Goal: Task Accomplishment & Management: Use online tool/utility

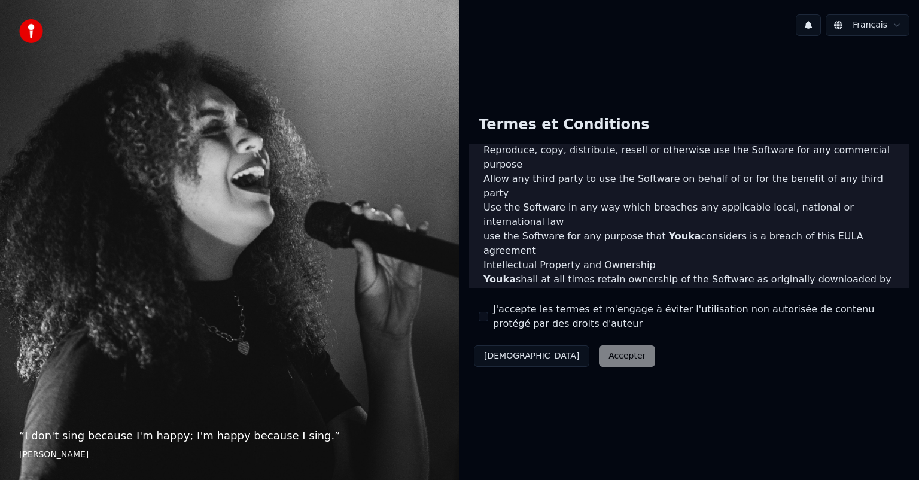
scroll to position [646, 0]
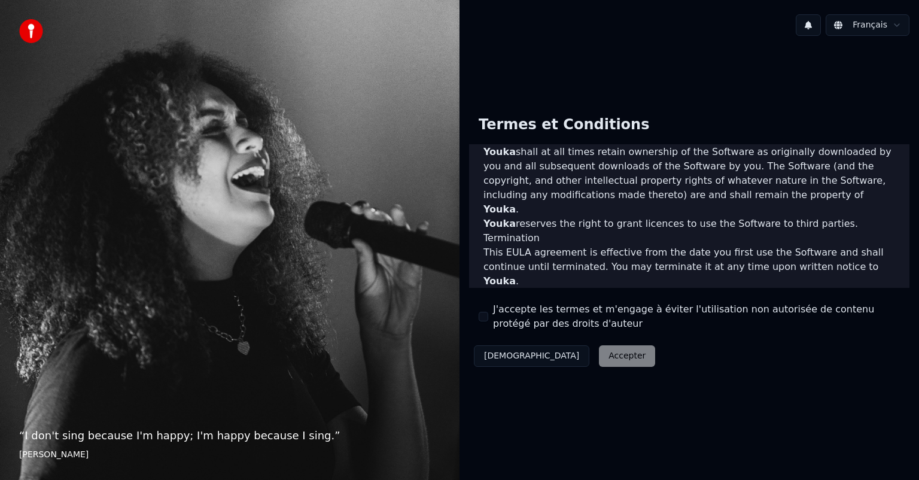
click at [563, 363] on div "Décliner Accepter" at bounding box center [564, 356] width 191 height 31
click at [479, 312] on button "J'accepte les termes et m'engage à éviter l'utilisation non autorisée de conten…" at bounding box center [484, 317] width 10 height 10
click at [599, 353] on button "Accepter" at bounding box center [627, 356] width 56 height 22
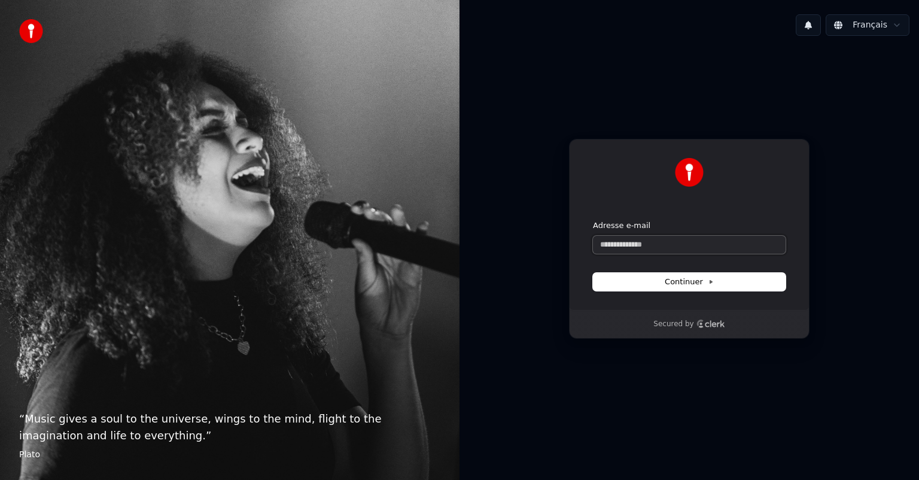
click at [716, 238] on input "Adresse e-mail" at bounding box center [689, 245] width 193 height 18
type input "**********"
click at [716, 238] on input "**********" at bounding box center [689, 245] width 193 height 18
click at [593, 220] on button "submit" at bounding box center [593, 220] width 0 height 0
type input "**********"
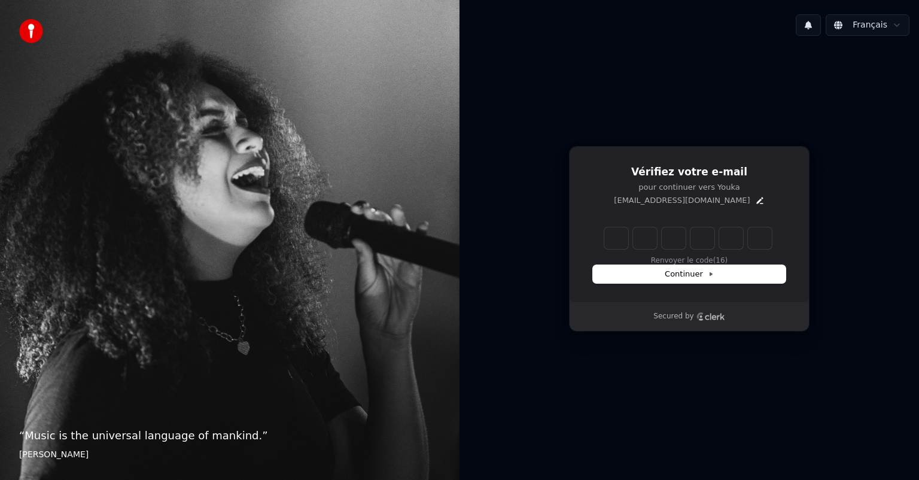
type input "*"
type input "**"
type input "*"
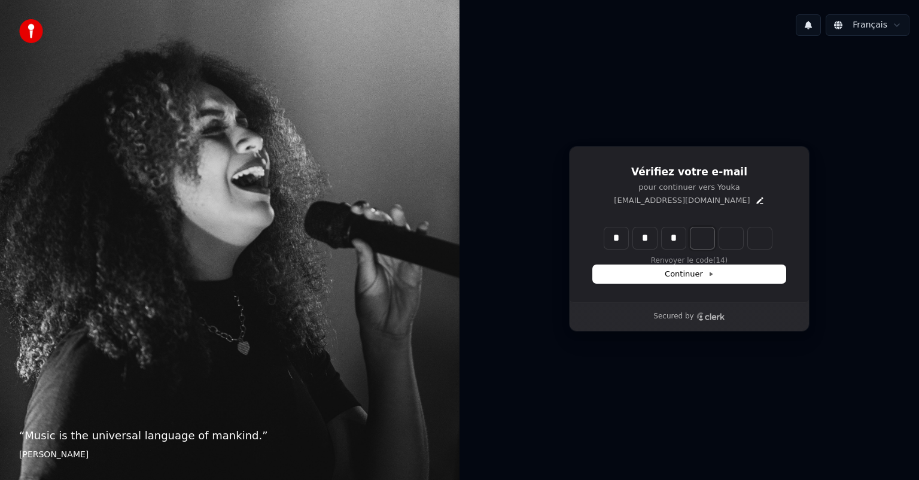
type input "***"
type input "*"
type input "****"
type input "*"
type input "******"
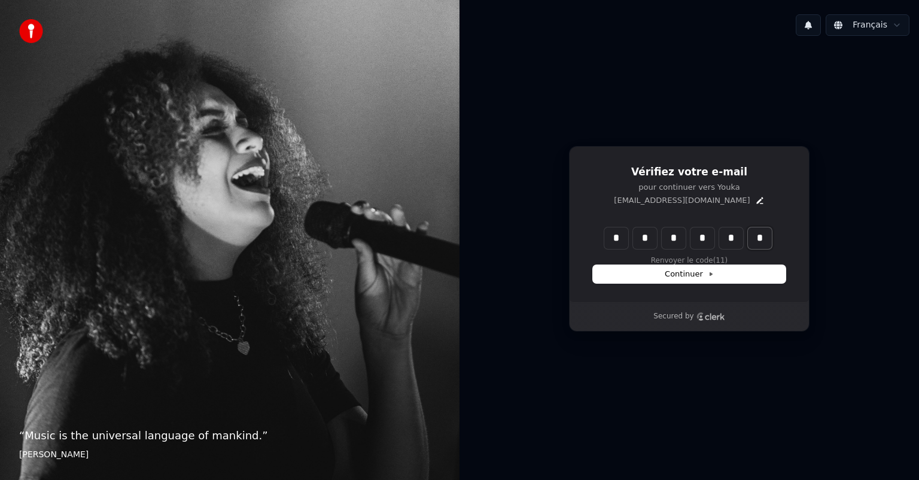
type input "*"
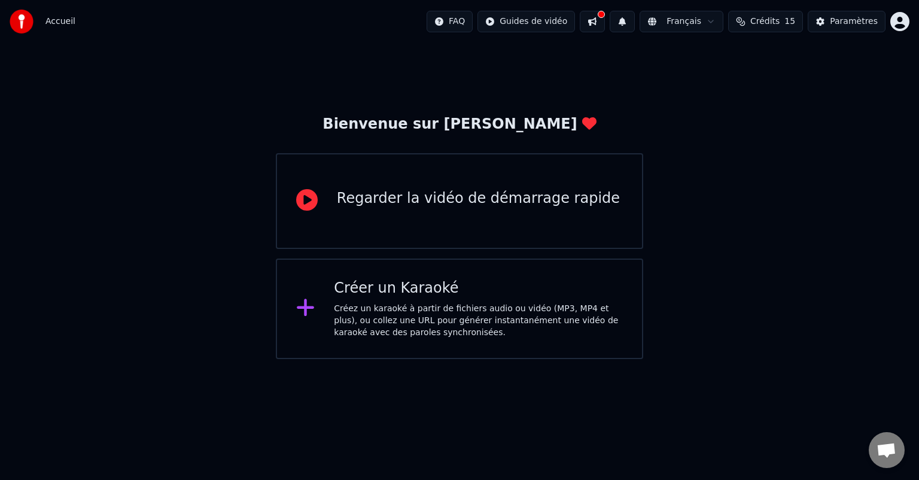
click at [381, 311] on div "Créez un karaoké à partir de fichiers audio ou vidéo (MP3, MP4 et plus), ou col…" at bounding box center [478, 321] width 289 height 36
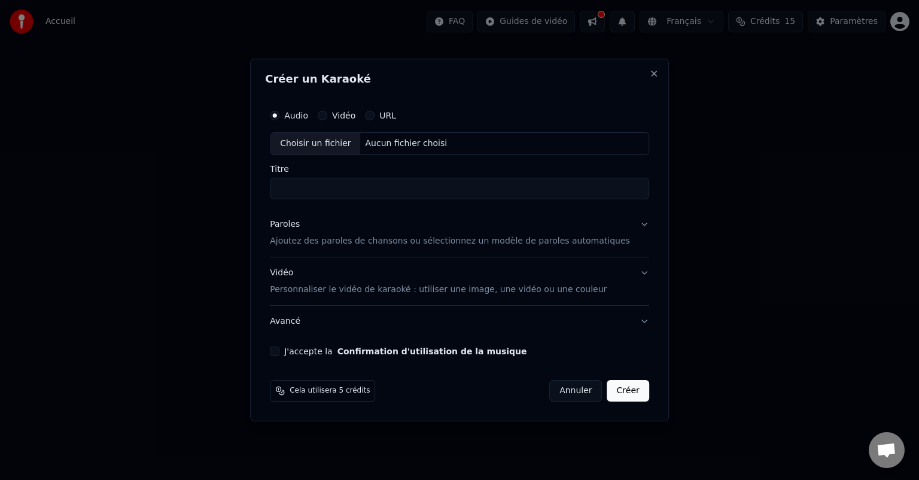
click at [356, 189] on input "Titre" at bounding box center [459, 189] width 379 height 22
type input "*"
type button "audio"
click at [356, 189] on input "Titre" at bounding box center [459, 189] width 379 height 22
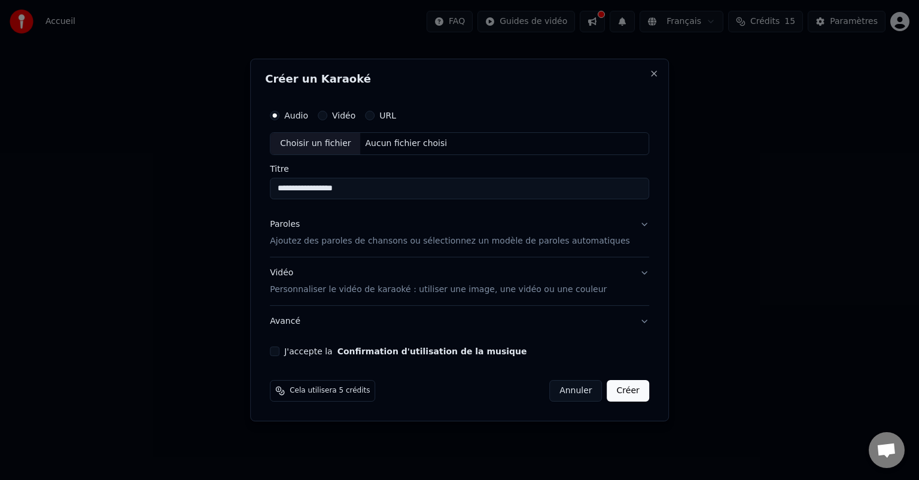
type input "**********"
click at [348, 113] on div "Vidéo" at bounding box center [337, 116] width 38 height 10
click at [356, 116] on label "Vidéo" at bounding box center [343, 115] width 23 height 8
click at [327, 116] on button "Vidéo" at bounding box center [323, 116] width 10 height 10
click at [396, 114] on label "URL" at bounding box center [387, 115] width 17 height 8
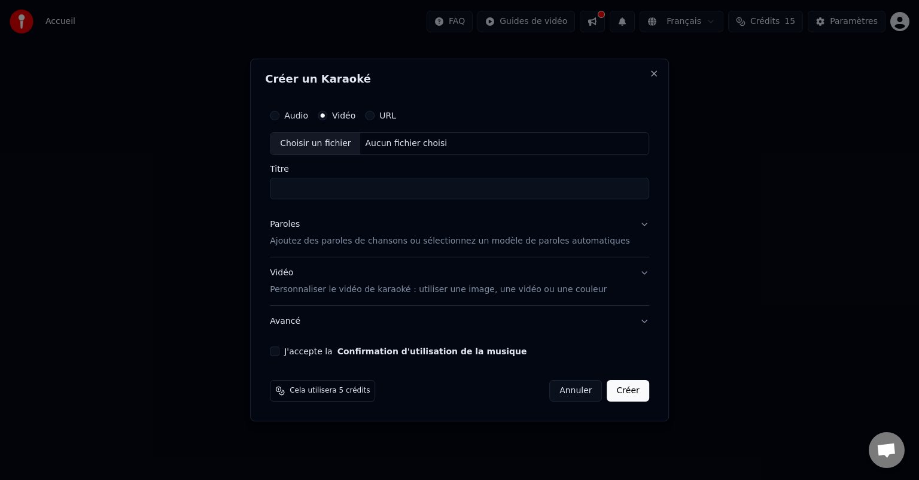
click at [375, 114] on button "URL" at bounding box center [370, 116] width 10 height 10
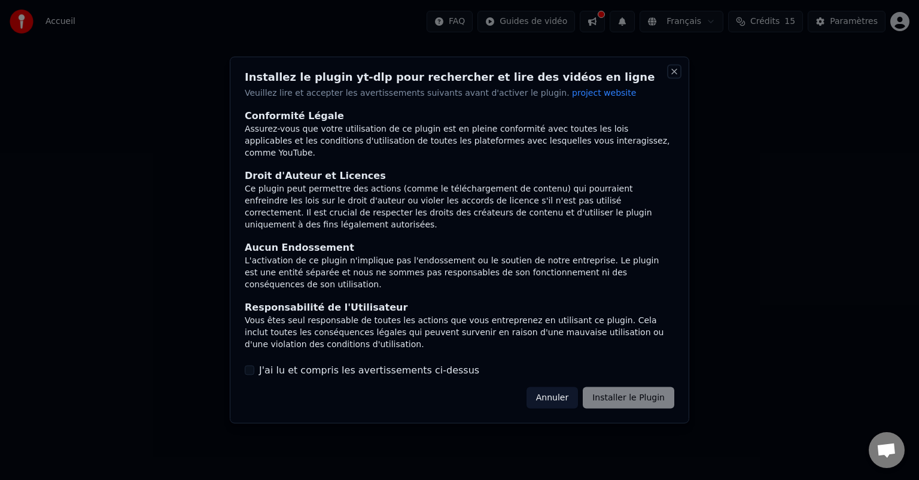
click at [676, 67] on button "Close" at bounding box center [675, 72] width 10 height 10
click at [676, 68] on button "Close" at bounding box center [675, 72] width 10 height 10
click at [552, 393] on button "Annuler" at bounding box center [552, 398] width 51 height 22
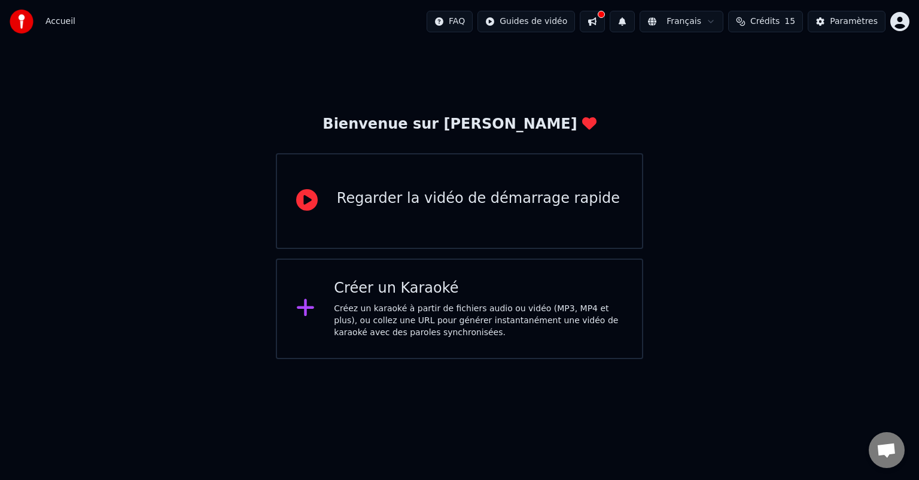
click at [364, 202] on div "Regarder la vidéo de démarrage rapide" at bounding box center [478, 198] width 283 height 19
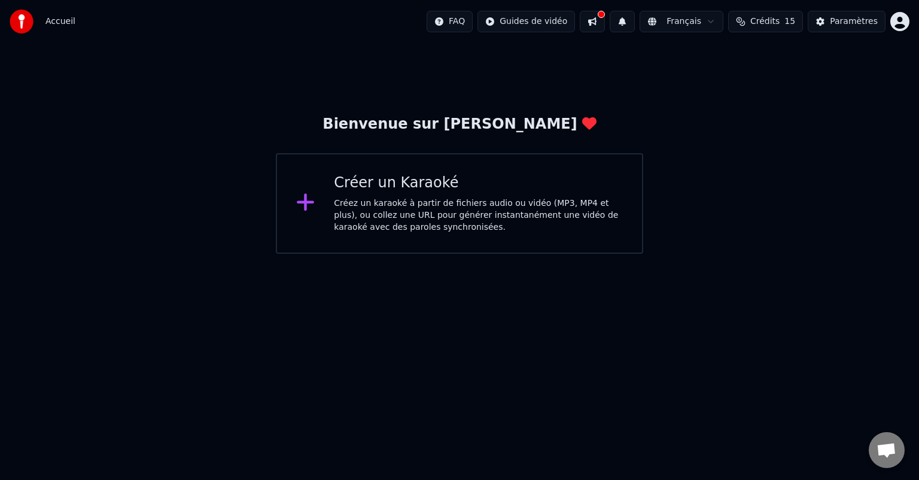
click at [442, 177] on div "Créer un Karaoké" at bounding box center [478, 183] width 289 height 19
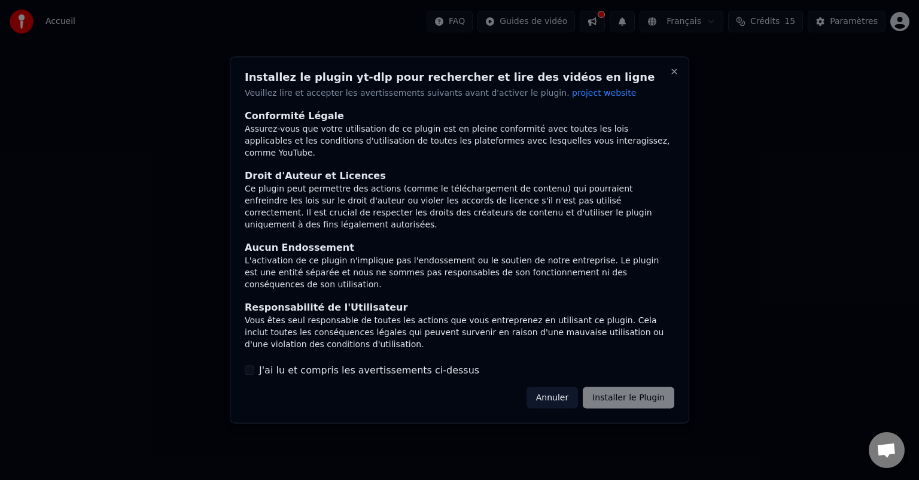
click at [554, 398] on button "Annuler" at bounding box center [552, 398] width 51 height 22
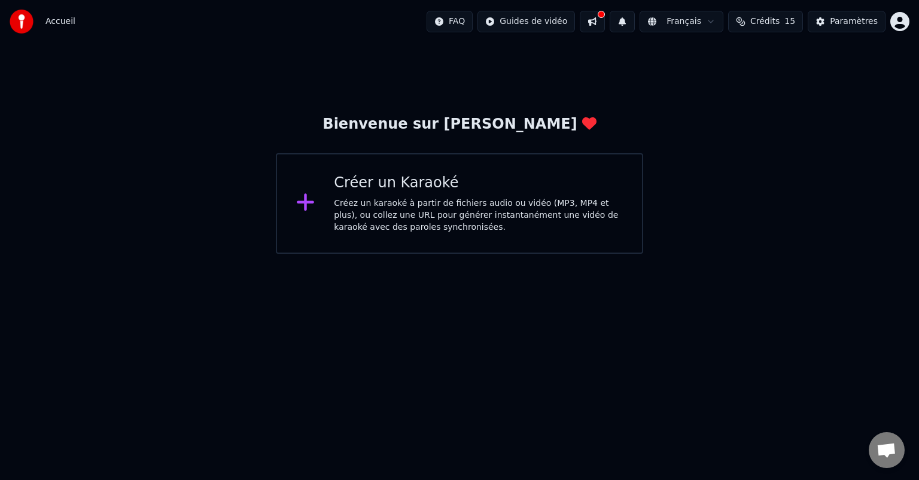
click at [397, 186] on div "Créer un Karaoké" at bounding box center [478, 183] width 289 height 19
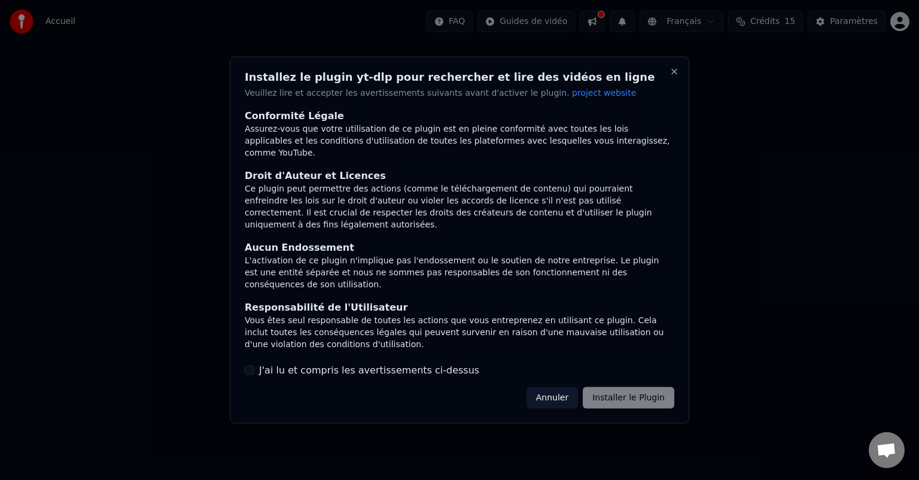
scroll to position [62, 0]
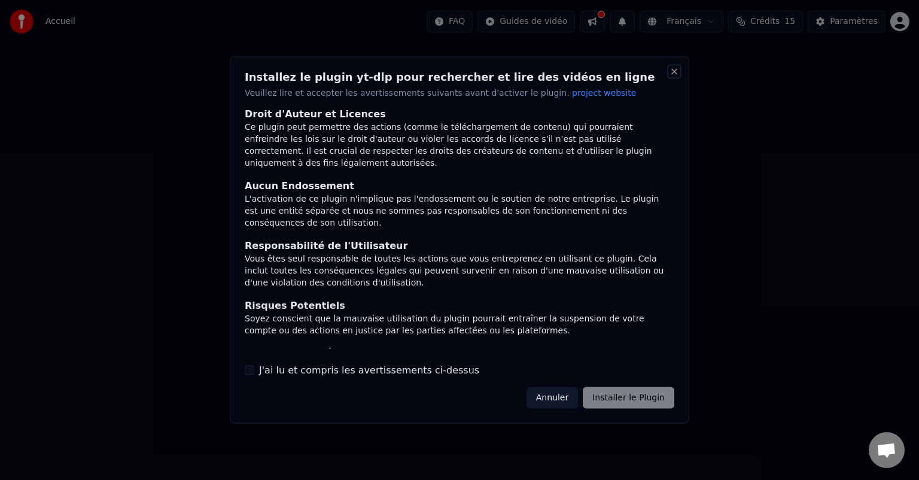
click at [675, 71] on button "Close" at bounding box center [675, 72] width 10 height 10
drag, startPoint x: 675, startPoint y: 71, endPoint x: 682, endPoint y: 63, distance: 10.6
click at [682, 63] on div "Installez le plugin yt-dlp pour rechercher et lire des vidéos en ligne Veuillez…" at bounding box center [460, 240] width 460 height 367
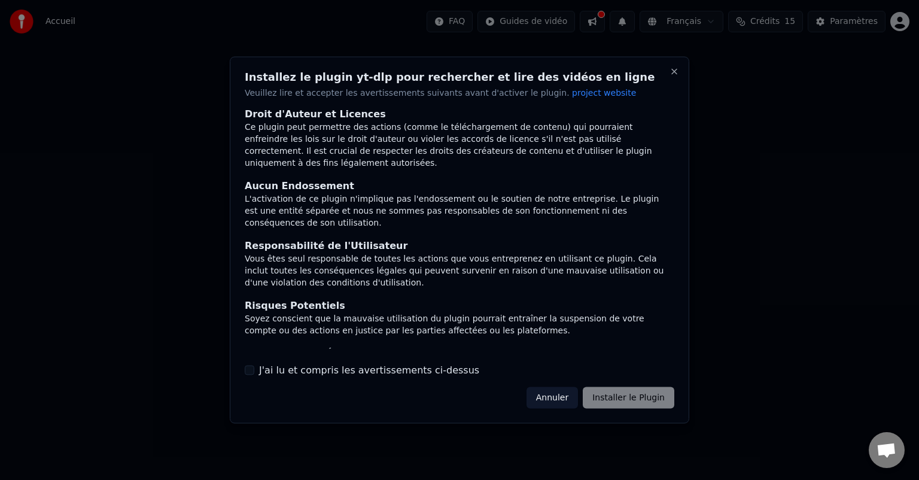
click at [249, 369] on button "J'ai lu et compris les avertissements ci-dessus" at bounding box center [250, 370] width 10 height 10
click at [657, 397] on button "Installer le Plugin" at bounding box center [629, 398] width 92 height 22
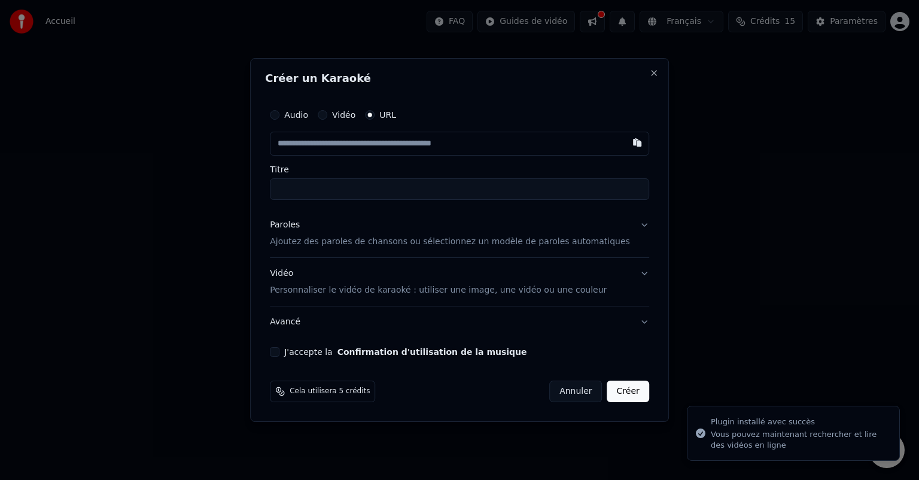
click at [308, 118] on label "Audio" at bounding box center [296, 115] width 24 height 8
click at [280, 118] on button "Audio" at bounding box center [275, 115] width 10 height 10
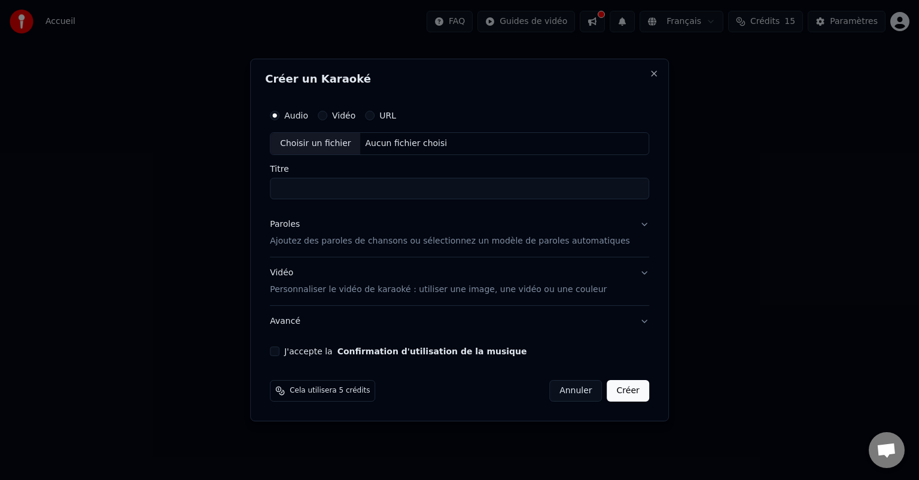
click at [356, 113] on label "Vidéo" at bounding box center [343, 115] width 23 height 8
click at [327, 113] on button "Vidéo" at bounding box center [323, 116] width 10 height 10
click at [375, 117] on button "URL" at bounding box center [370, 116] width 10 height 10
click at [337, 139] on input "text" at bounding box center [459, 144] width 379 height 24
paste input "**********"
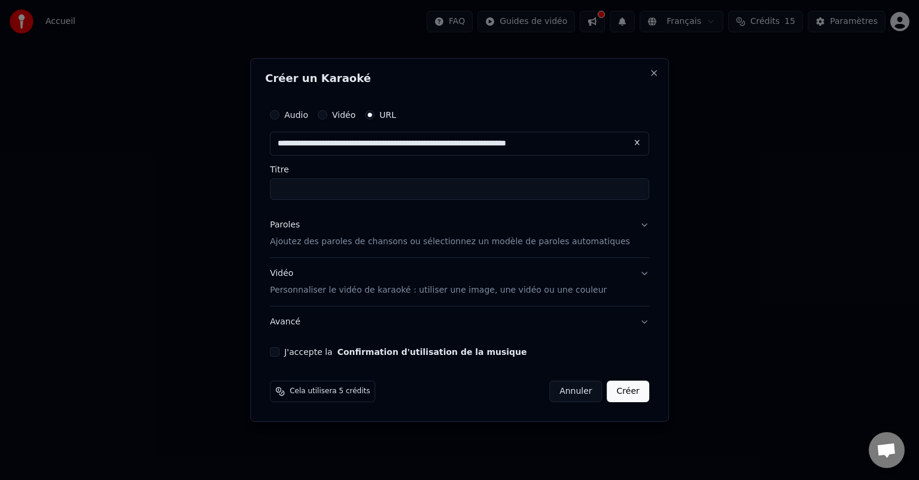
type input "**********"
click at [322, 195] on input "Titre" at bounding box center [459, 189] width 379 height 22
type input "**********"
click at [350, 242] on p "Ajoutez des paroles de chansons ou sélectionnez un modèle de paroles automatiqu…" at bounding box center [450, 242] width 360 height 12
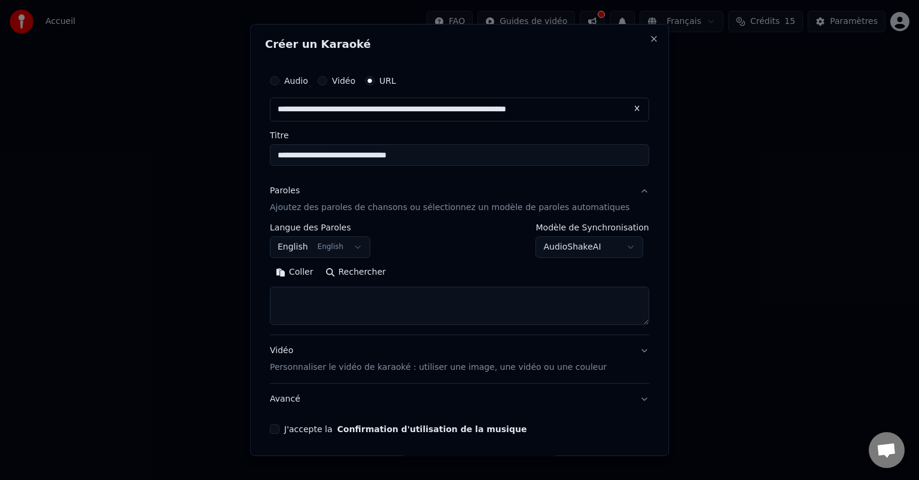
click at [350, 243] on button "English English" at bounding box center [320, 247] width 101 height 22
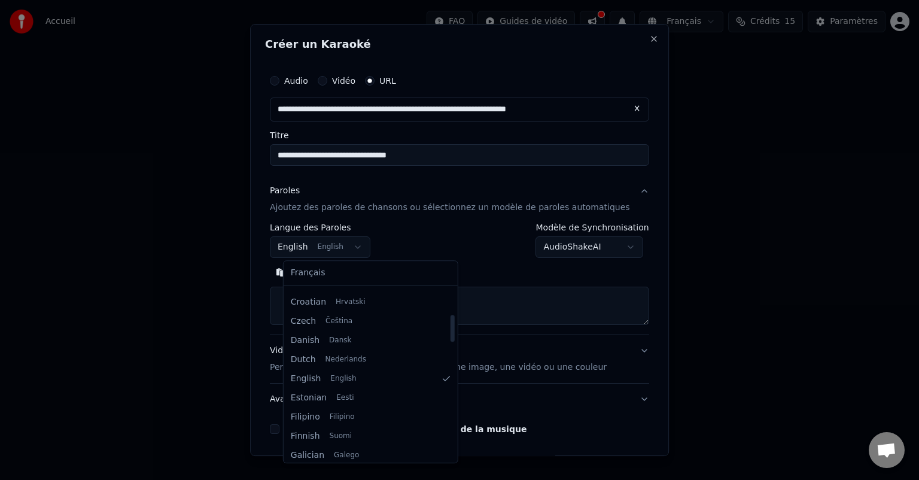
scroll to position [165, 0]
select select "**"
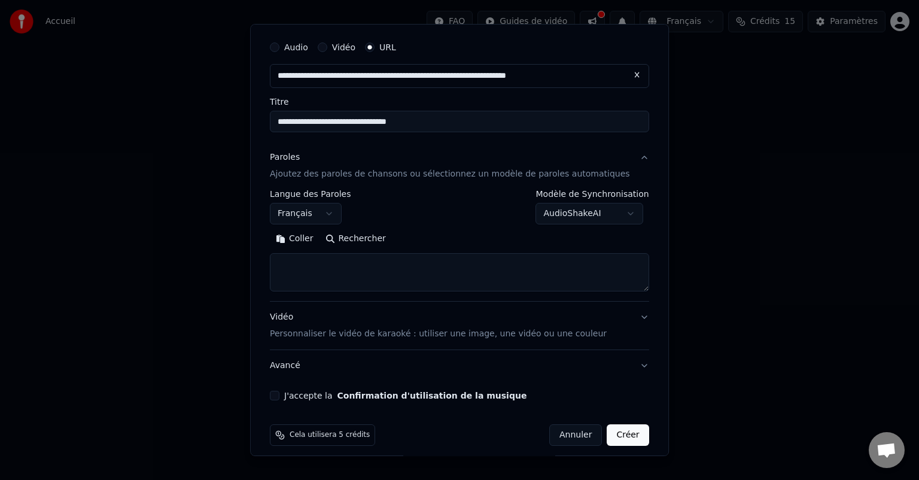
scroll to position [34, 0]
click at [318, 262] on textarea at bounding box center [459, 272] width 379 height 38
paste textarea "**********"
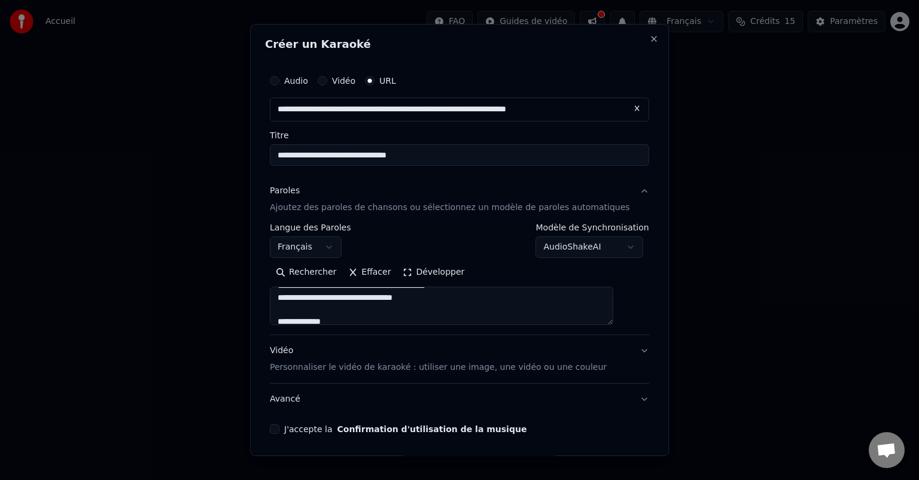
scroll to position [120, 0]
click at [352, 297] on textarea "**********" at bounding box center [442, 306] width 344 height 38
click at [347, 302] on textarea "**********" at bounding box center [442, 306] width 344 height 38
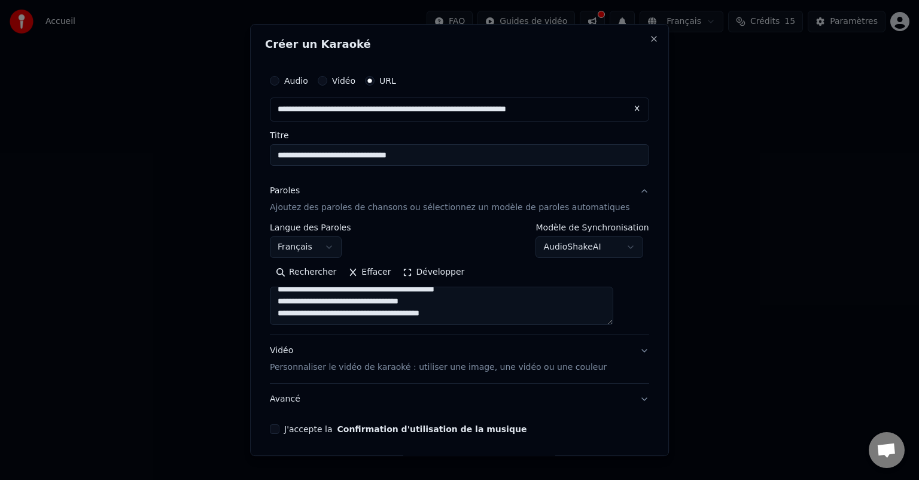
scroll to position [295, 0]
click at [423, 312] on textarea "**********" at bounding box center [442, 306] width 344 height 38
paste textarea "**********"
click at [344, 304] on textarea at bounding box center [442, 306] width 344 height 38
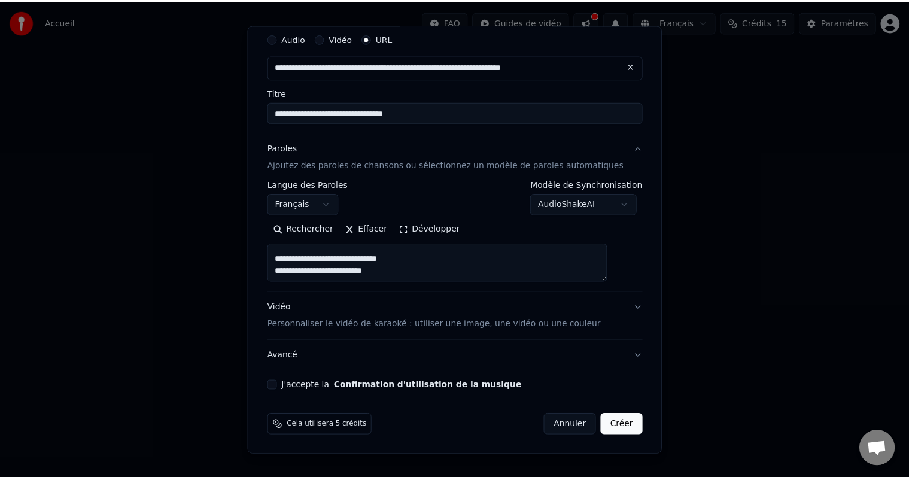
scroll to position [42, 0]
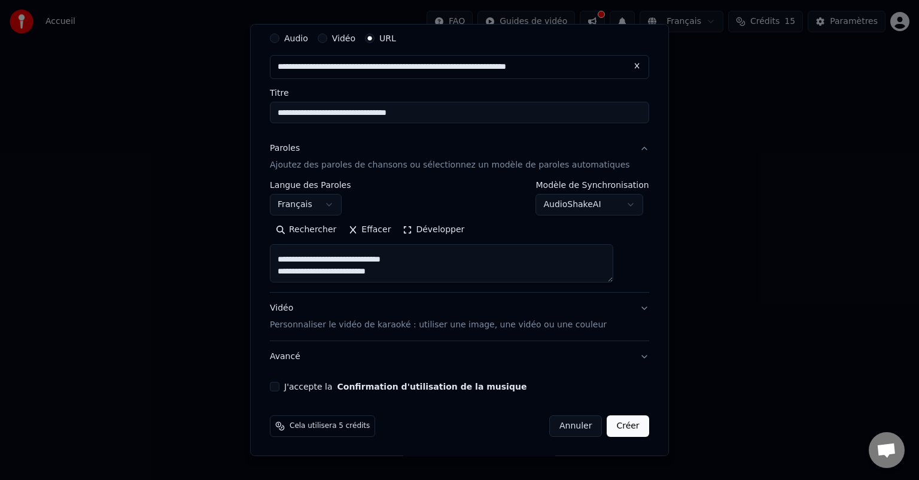
type textarea "**********"
click at [607, 424] on button "Créer" at bounding box center [628, 426] width 42 height 22
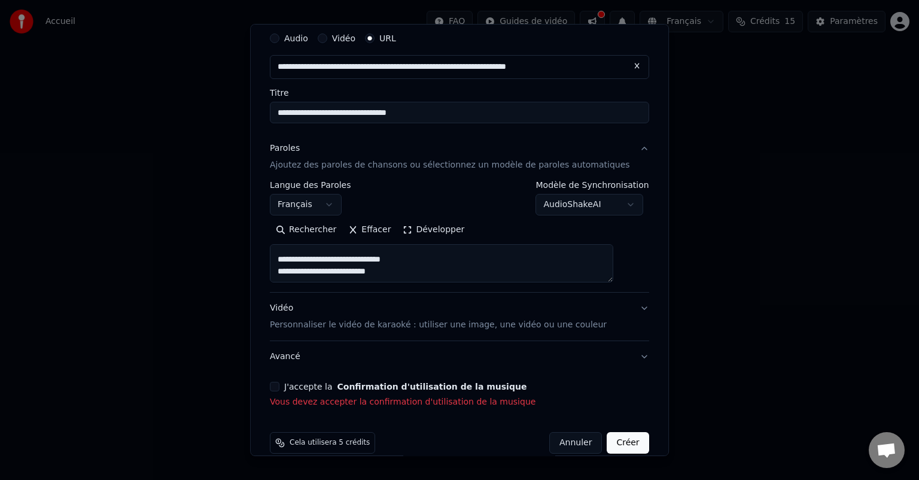
click at [280, 387] on button "J'accepte la Confirmation d'utilisation de la musique" at bounding box center [275, 387] width 10 height 10
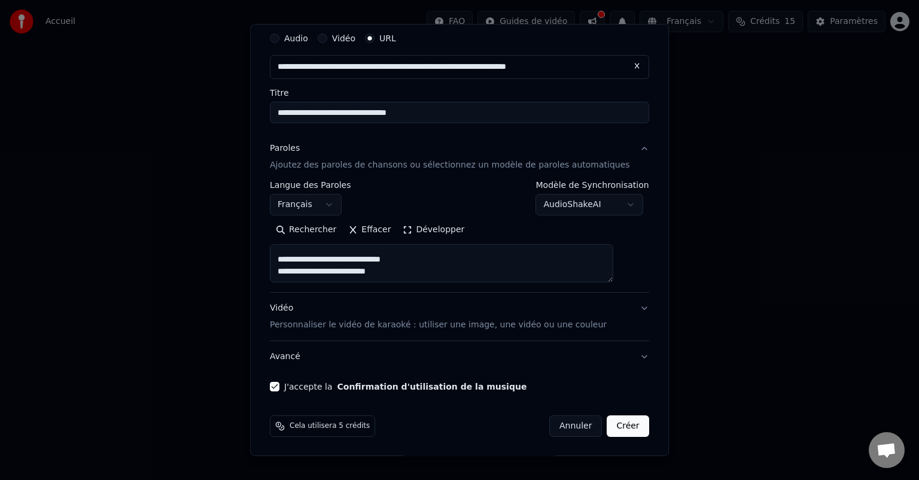
click at [607, 426] on button "Créer" at bounding box center [628, 426] width 42 height 22
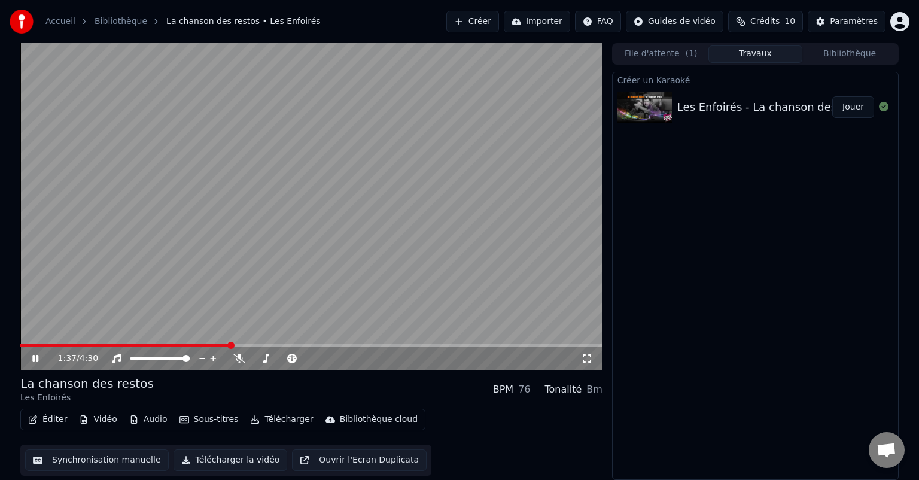
click at [328, 215] on video at bounding box center [311, 206] width 582 height 327
click at [24, 344] on video at bounding box center [311, 206] width 582 height 327
click at [22, 342] on video at bounding box center [311, 206] width 582 height 327
click at [25, 345] on span at bounding box center [22, 345] width 4 height 2
click at [591, 361] on icon at bounding box center [587, 359] width 12 height 10
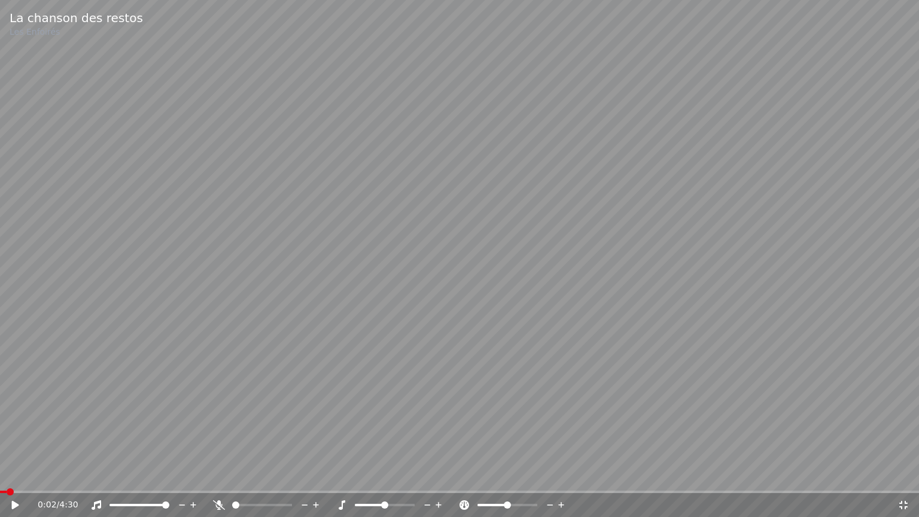
click at [515, 242] on video at bounding box center [459, 258] width 919 height 517
click at [12, 479] on icon at bounding box center [24, 505] width 28 height 10
click at [464, 479] on icon at bounding box center [464, 505] width 12 height 10
click at [463, 479] on icon at bounding box center [465, 505] width 10 height 10
click at [522, 479] on span at bounding box center [508, 505] width 60 height 2
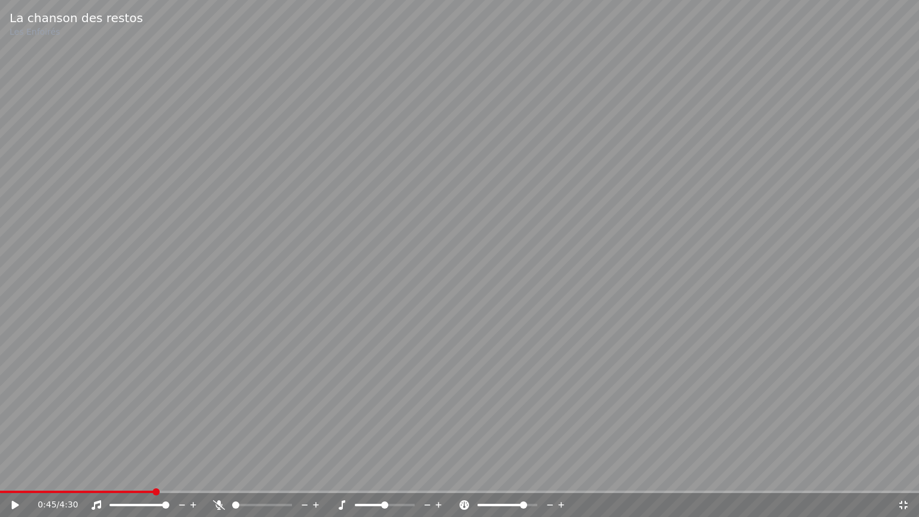
click at [526, 479] on span at bounding box center [508, 505] width 60 height 2
click at [19, 479] on icon at bounding box center [24, 505] width 28 height 10
click at [499, 479] on span at bounding box center [502, 505] width 48 height 2
click at [489, 479] on span at bounding box center [483, 505] width 11 height 2
click at [511, 479] on div at bounding box center [518, 505] width 96 height 12
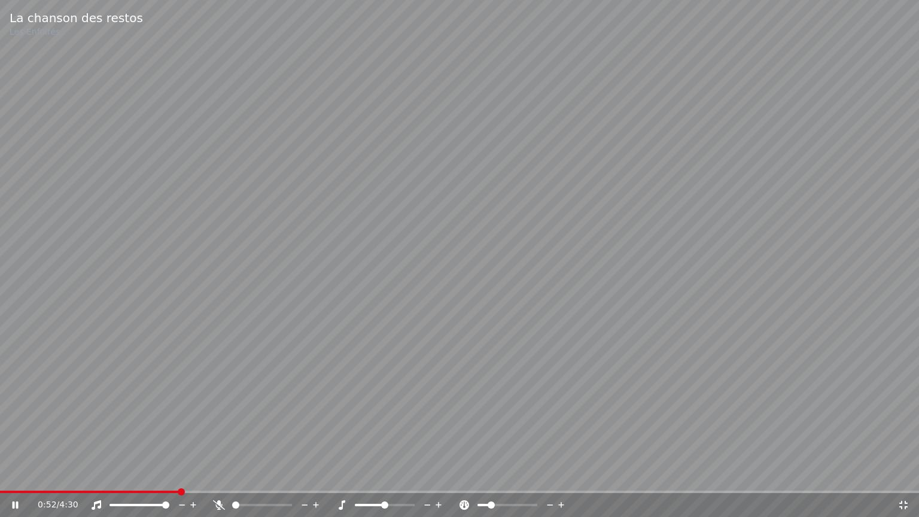
click at [511, 479] on span at bounding box center [508, 505] width 60 height 2
click at [484, 479] on div at bounding box center [518, 505] width 96 height 12
click at [397, 479] on span at bounding box center [385, 505] width 60 height 2
click at [381, 479] on div at bounding box center [396, 505] width 96 height 12
click at [378, 479] on span at bounding box center [377, 505] width 45 height 2
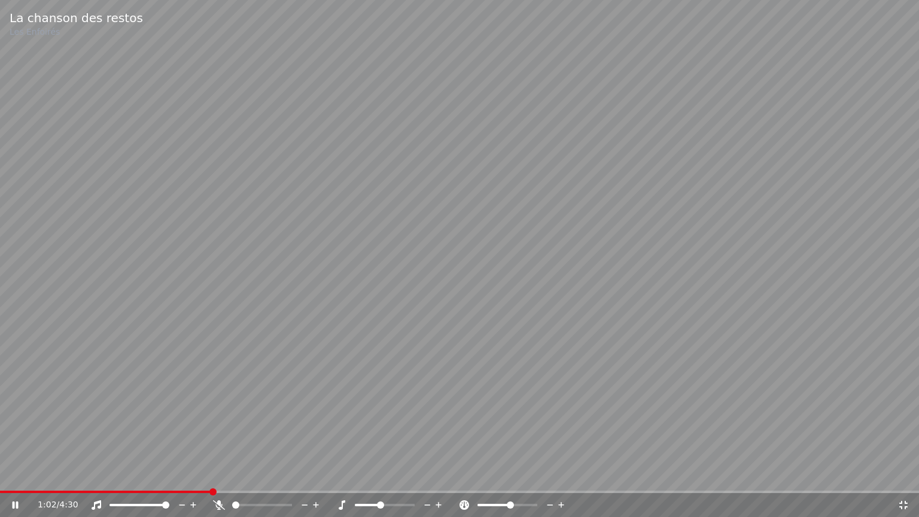
click at [362, 479] on div at bounding box center [396, 505] width 96 height 12
click at [236, 479] on span at bounding box center [235, 505] width 7 height 7
click at [253, 479] on span at bounding box center [262, 505] width 60 height 2
click at [232, 479] on span at bounding box center [235, 505] width 7 height 7
click at [38, 479] on span at bounding box center [19, 492] width 38 height 2
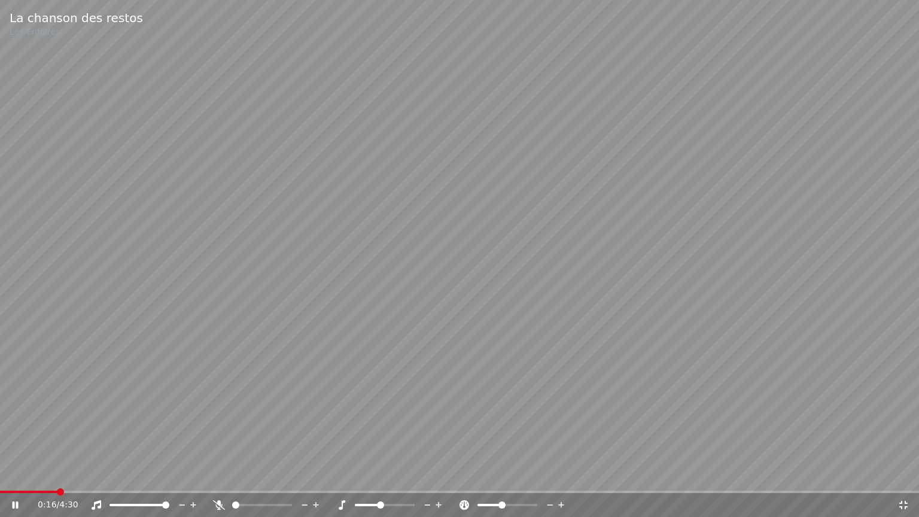
click at [502, 479] on span at bounding box center [502, 505] width 7 height 7
click at [254, 479] on div at bounding box center [273, 505] width 96 height 12
click at [254, 479] on span at bounding box center [262, 505] width 60 height 2
click at [186, 448] on video at bounding box center [459, 258] width 919 height 517
click at [897, 479] on div "0:32 / 4:30" at bounding box center [468, 505] width 860 height 12
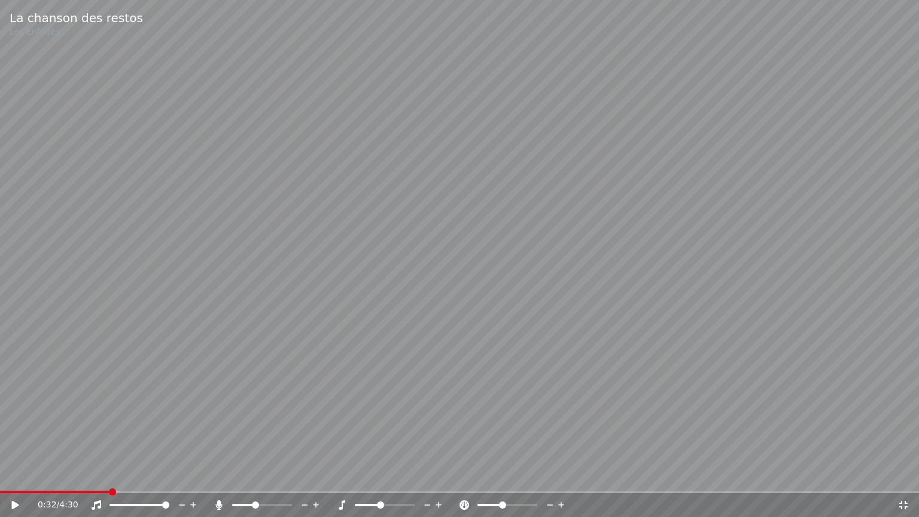
click at [899, 479] on icon at bounding box center [904, 505] width 12 height 10
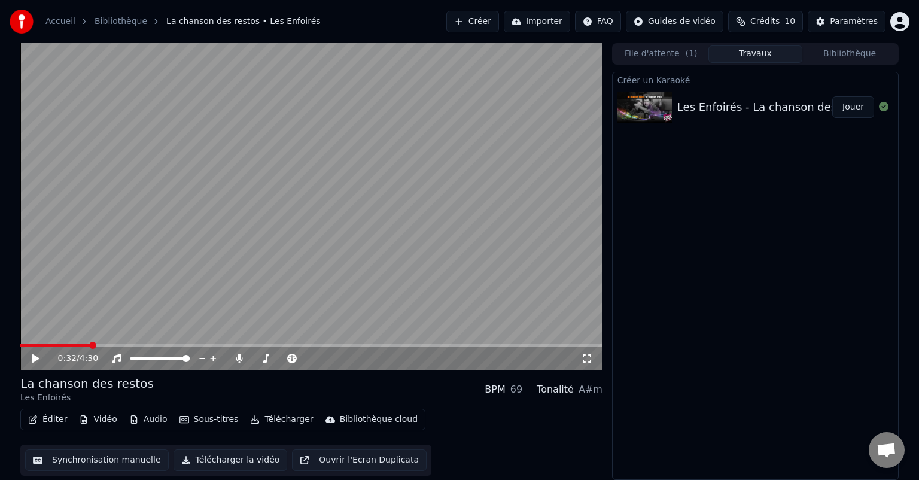
click at [106, 460] on button "Synchronisation manuelle" at bounding box center [97, 460] width 144 height 22
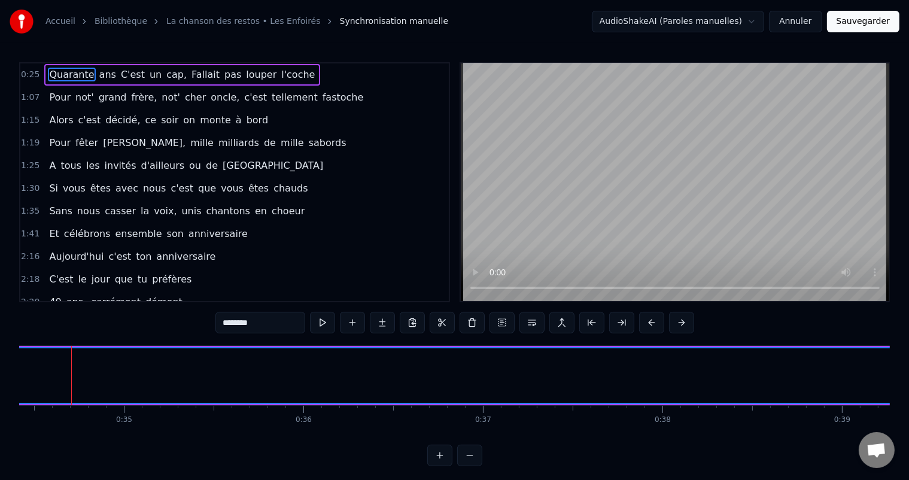
scroll to position [0, 6171]
click at [476, 460] on button at bounding box center [469, 456] width 25 height 22
click at [430, 466] on button at bounding box center [439, 456] width 25 height 22
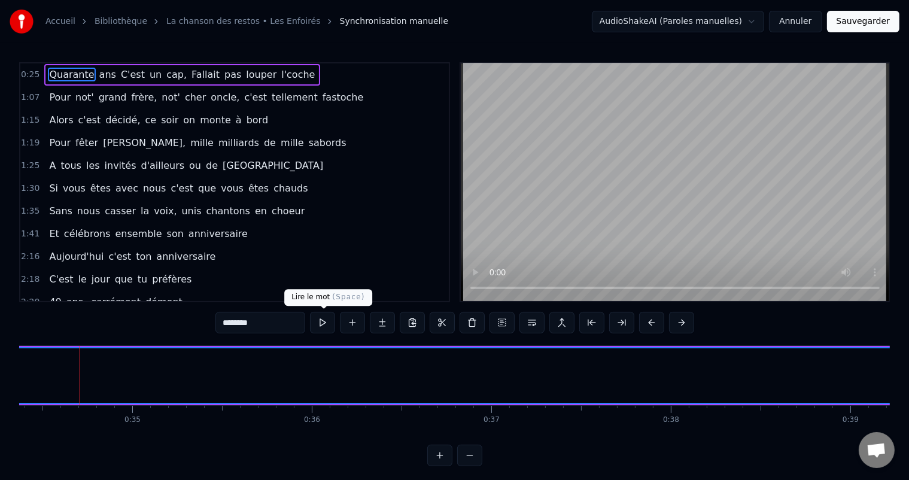
click at [329, 326] on button at bounding box center [322, 323] width 25 height 22
click at [688, 25] on html "Accueil Bibliothèque La chanson des restos • Les Enfoirés Synchronisation manue…" at bounding box center [454, 242] width 909 height 485
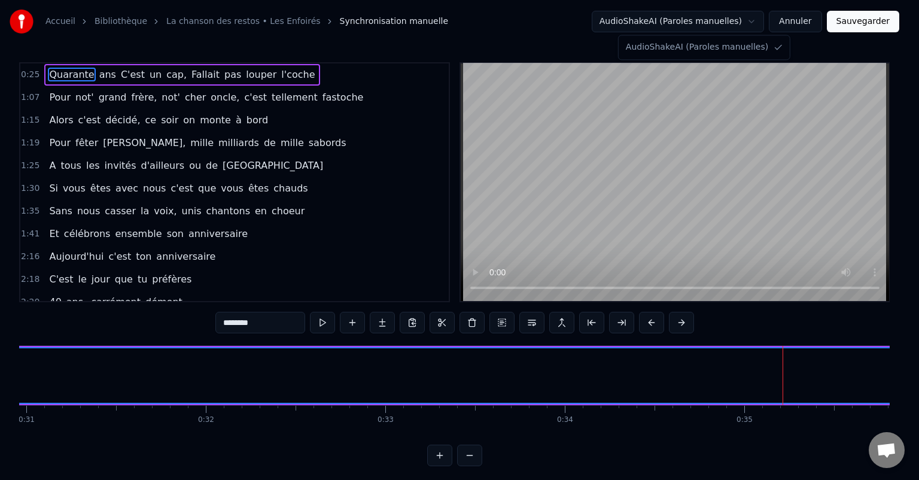
click at [688, 25] on html "Accueil Bibliothèque La chanson des restos • Les Enfoirés Synchronisation manue…" at bounding box center [459, 242] width 919 height 485
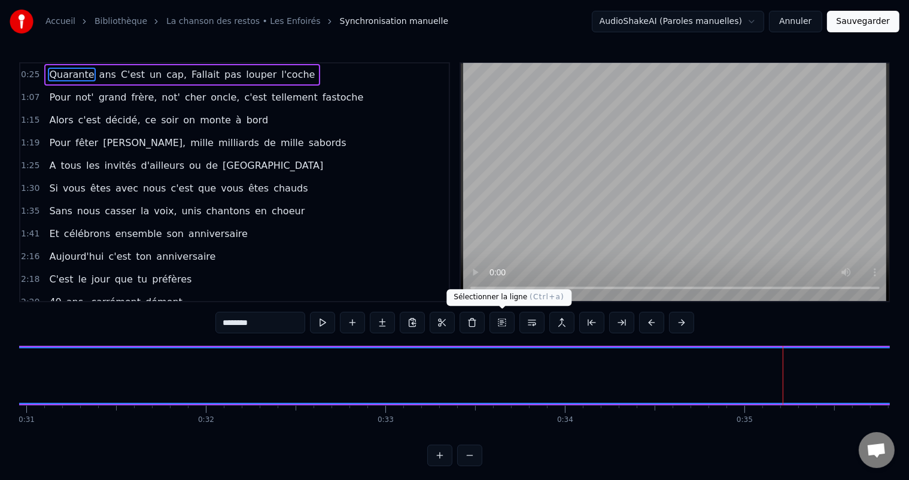
click at [503, 323] on button at bounding box center [502, 323] width 25 height 22
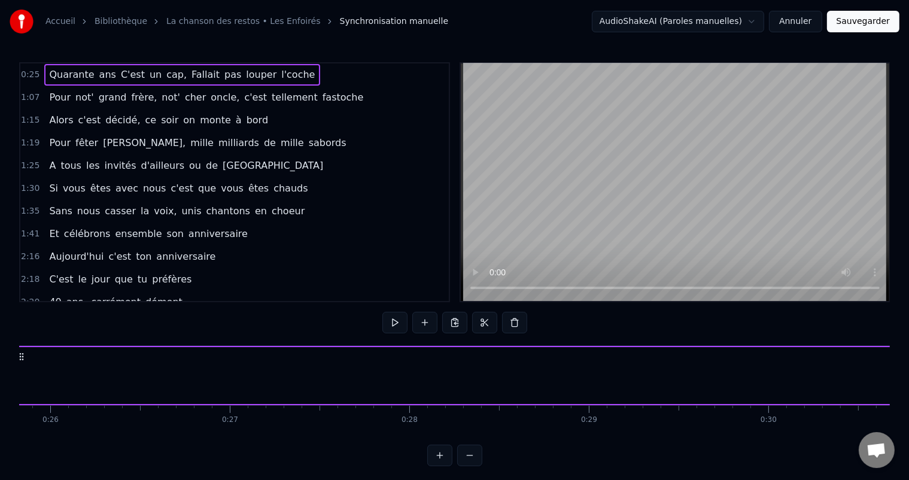
scroll to position [0, 4568]
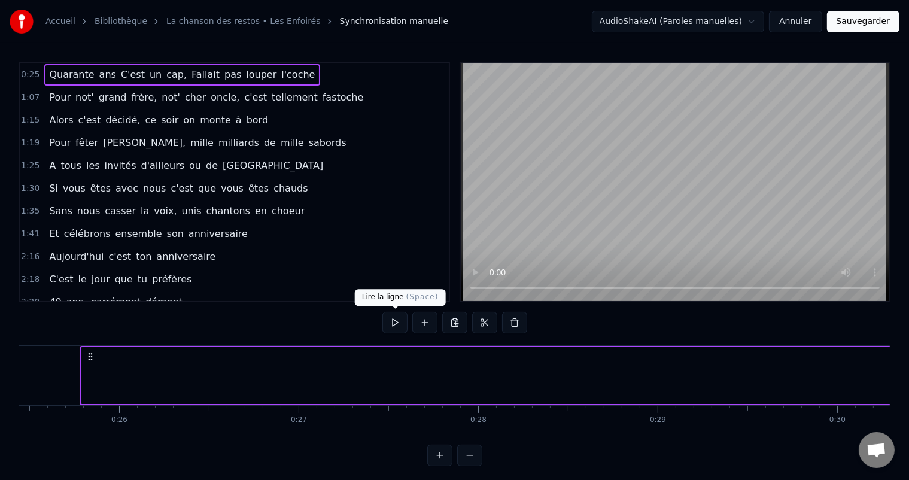
click at [401, 320] on button at bounding box center [394, 323] width 25 height 22
click at [442, 466] on button at bounding box center [439, 456] width 25 height 22
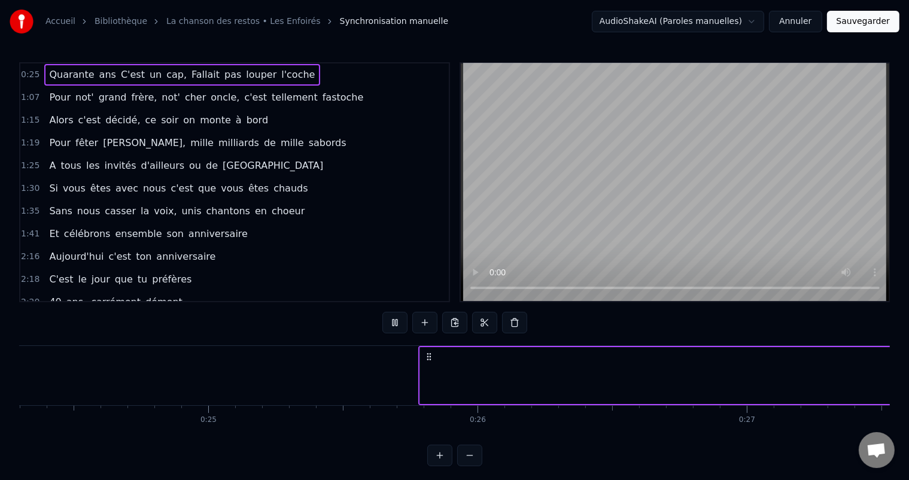
click at [442, 466] on button at bounding box center [439, 456] width 25 height 22
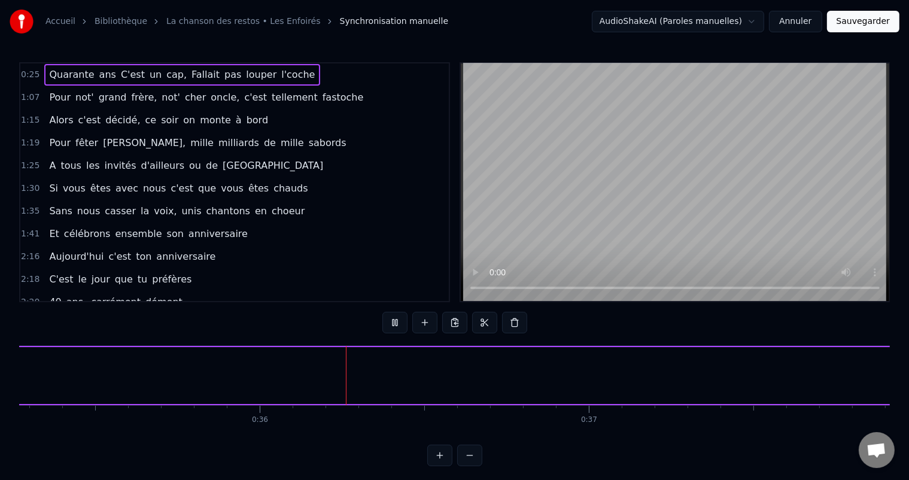
scroll to position [0, 11658]
click at [393, 324] on button at bounding box center [394, 323] width 25 height 22
